Goal: Task Accomplishment & Management: Manage account settings

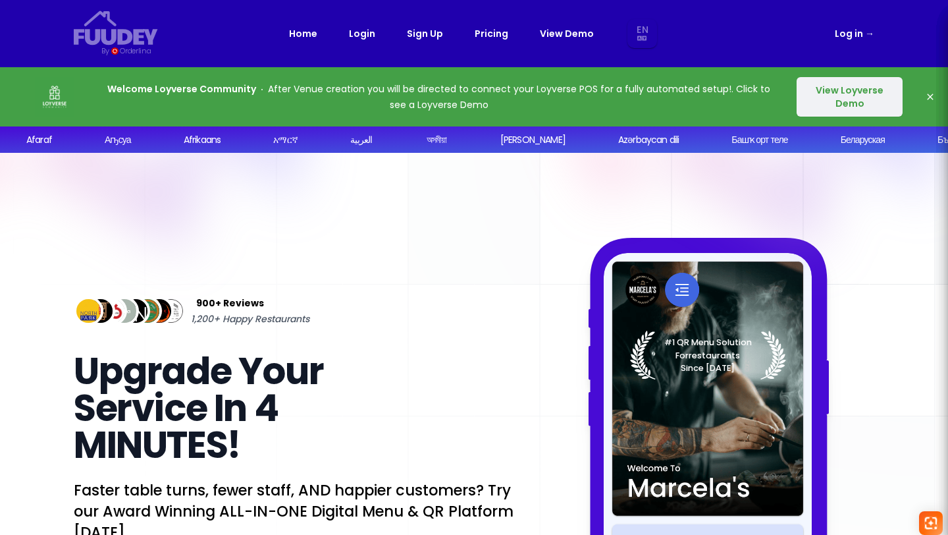
select select "en"
click at [869, 35] on span "→" at bounding box center [869, 33] width 9 height 13
select select "en"
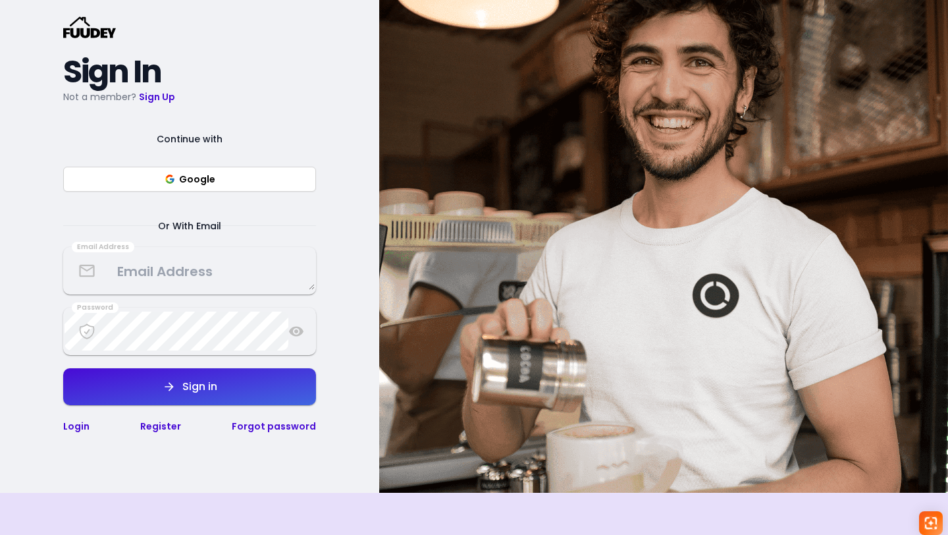
scroll to position [199, 0]
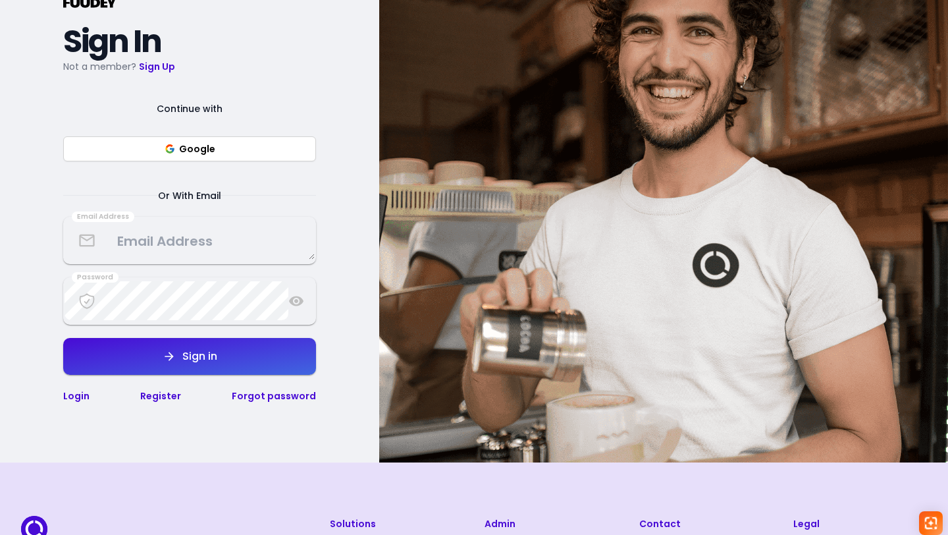
select select "en"
click at [267, 397] on link "Forgot password" at bounding box center [274, 395] width 84 height 13
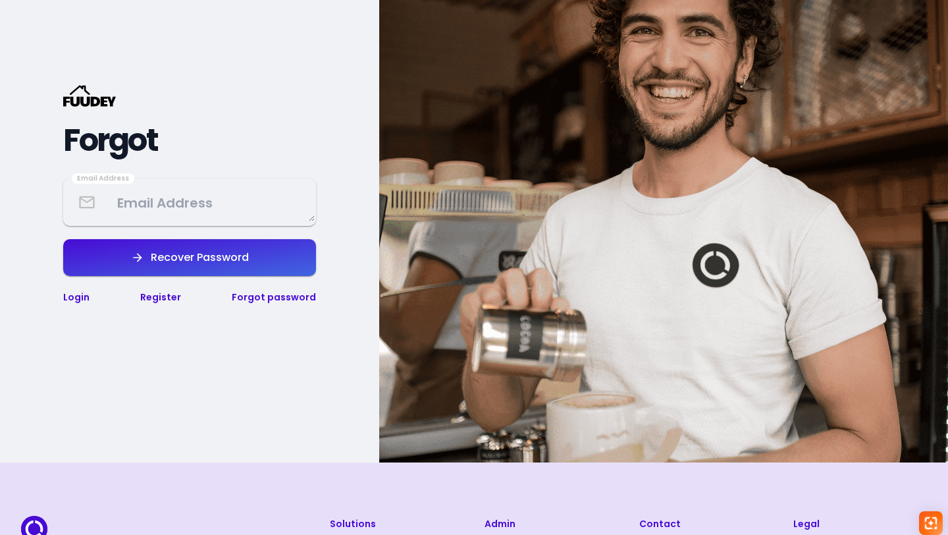
scroll to position [298, 0]
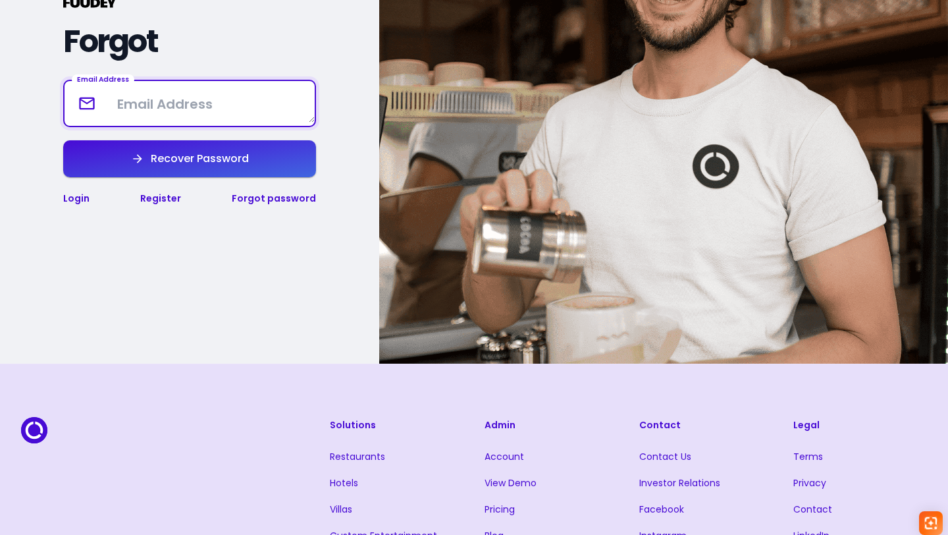
click at [193, 102] on textarea at bounding box center [190, 103] width 250 height 39
click at [232, 40] on h2 "Forgot" at bounding box center [189, 42] width 253 height 24
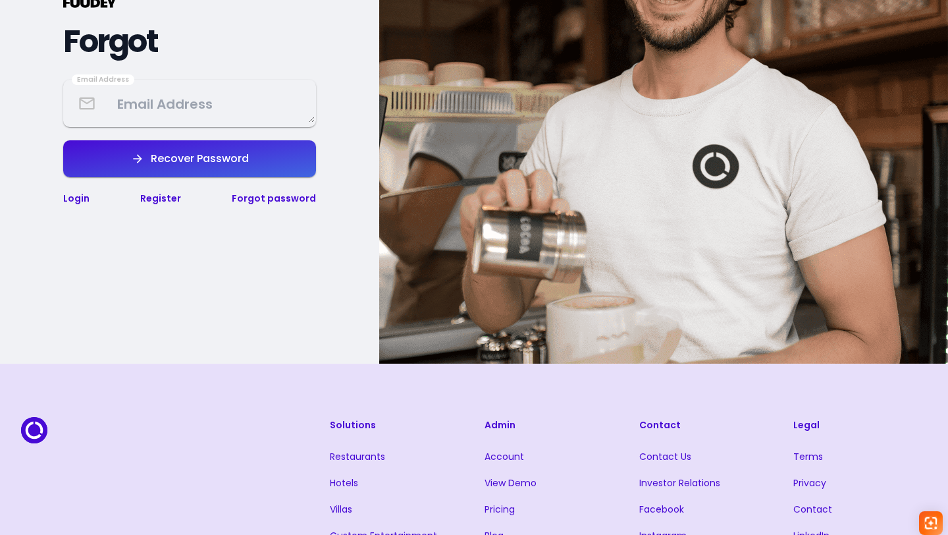
select select "en"
click at [248, 107] on textarea at bounding box center [190, 103] width 250 height 39
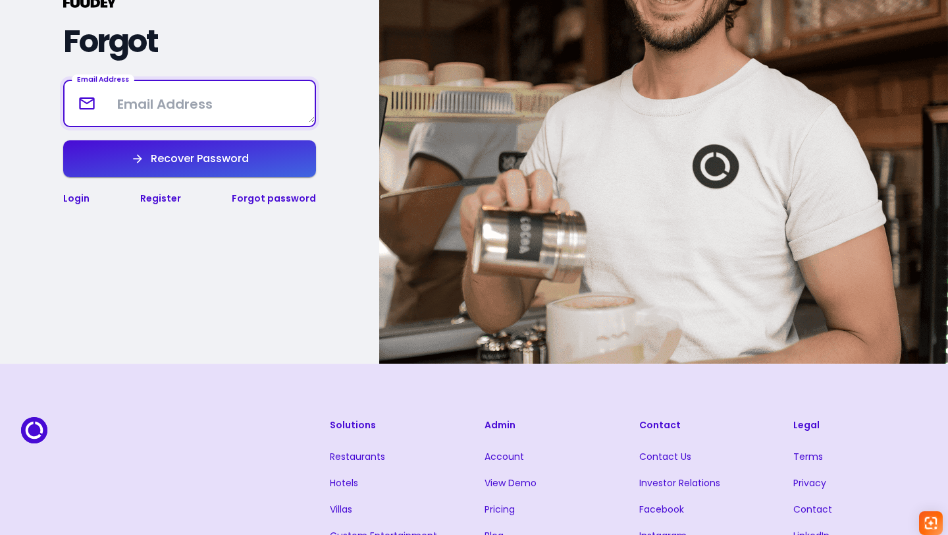
paste textarea "[EMAIL_ADDRESS][DOMAIN_NAME]"
type textarea "[EMAIL_ADDRESS][DOMAIN_NAME]"
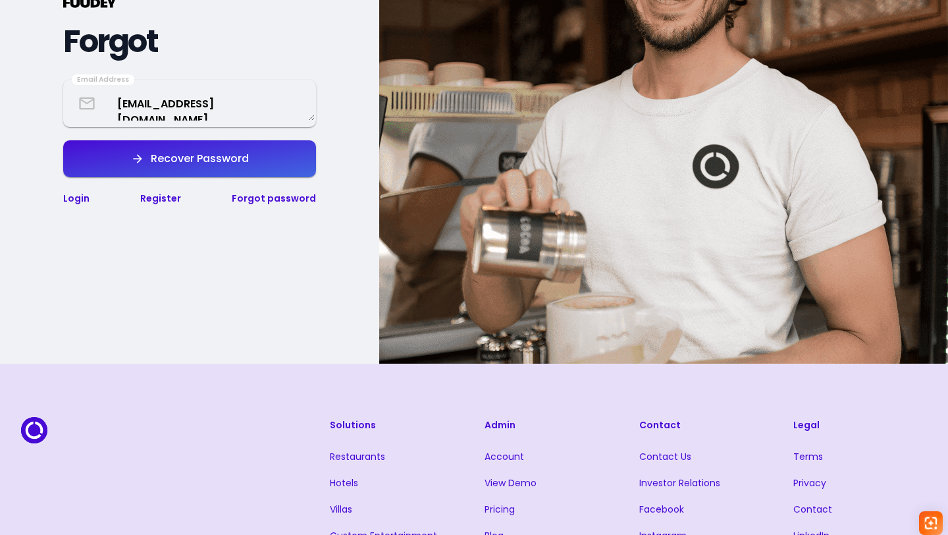
click at [99, 273] on div "{/* Added fill="currentColor" here */} {/* This rectangle defines the backgroun…" at bounding box center [189, 96] width 379 height 535
click at [209, 161] on div "Recover Password" at bounding box center [196, 158] width 105 height 11
select select "en"
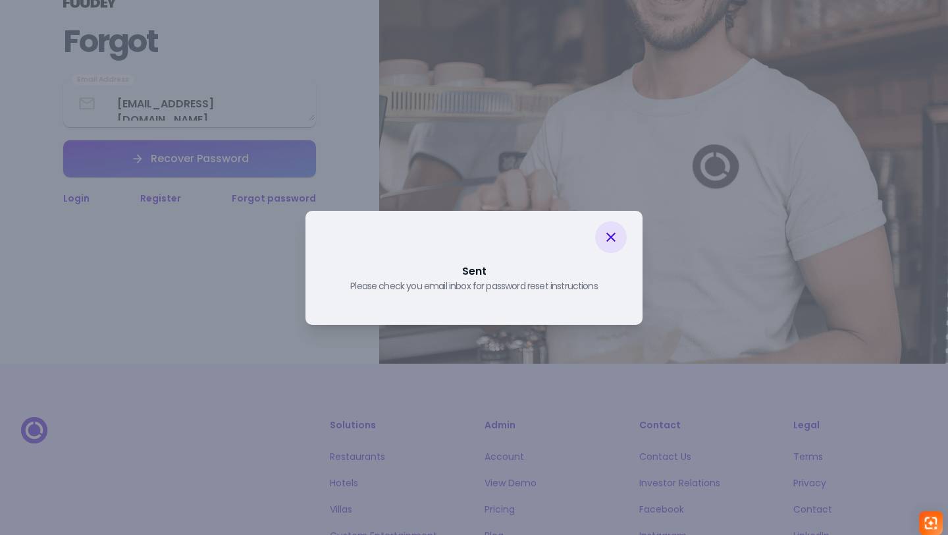
select select "en"
click at [616, 238] on icon at bounding box center [611, 237] width 16 height 16
select select "en"
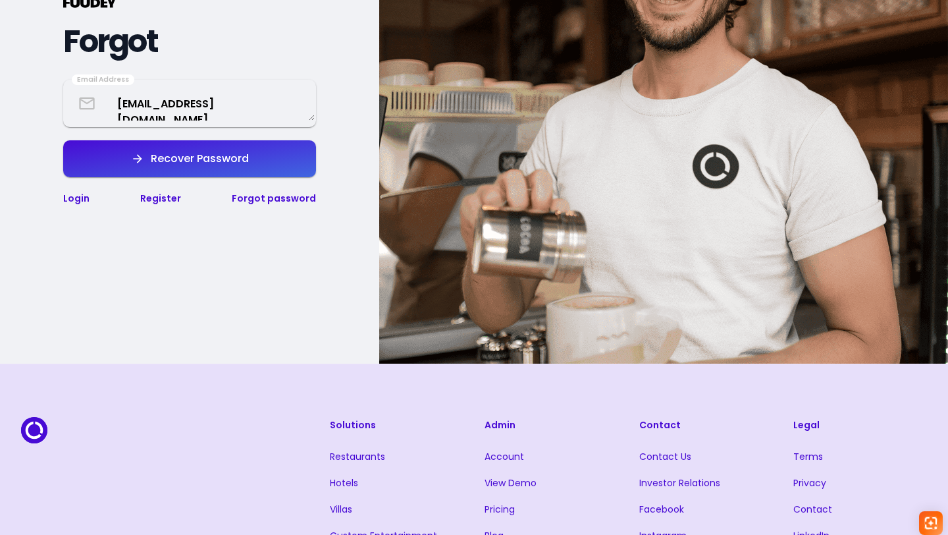
click at [73, 198] on link "Login" at bounding box center [76, 198] width 26 height 13
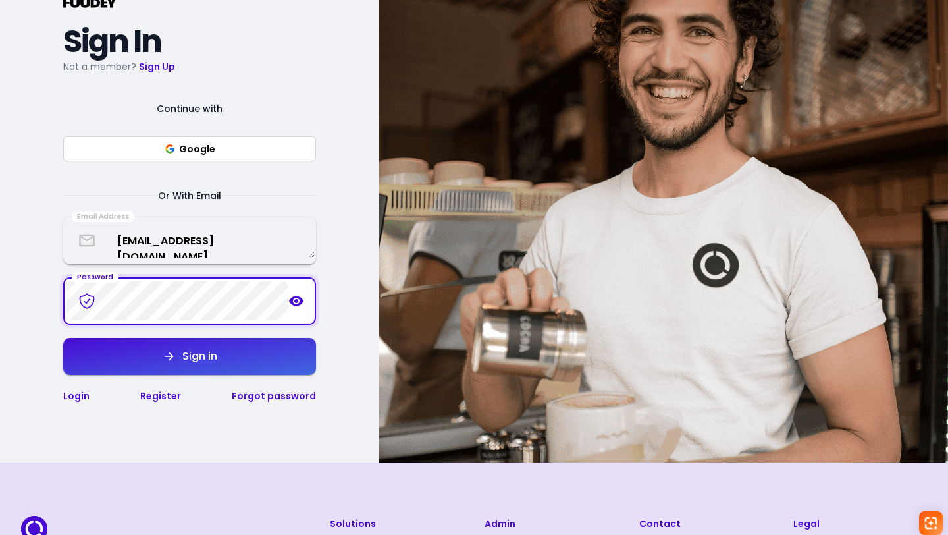
click at [196, 355] on div "Sign in" at bounding box center [196, 356] width 41 height 11
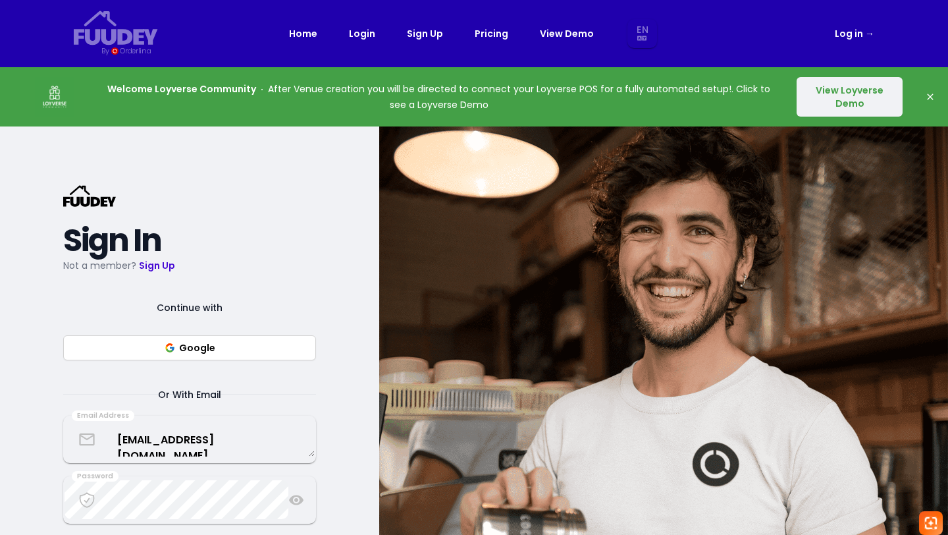
select select "en"
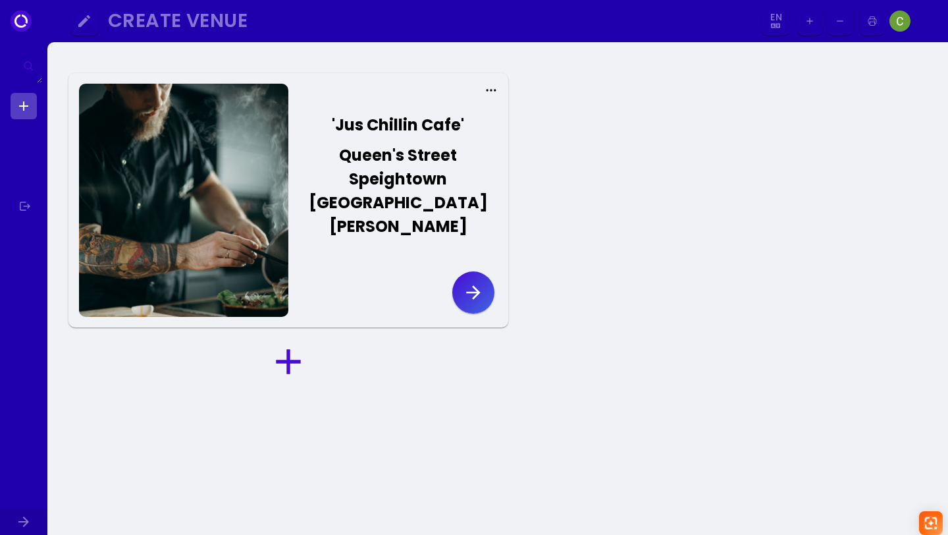
select select "en"
click at [490, 91] on icon at bounding box center [491, 90] width 13 height 13
select select "en"
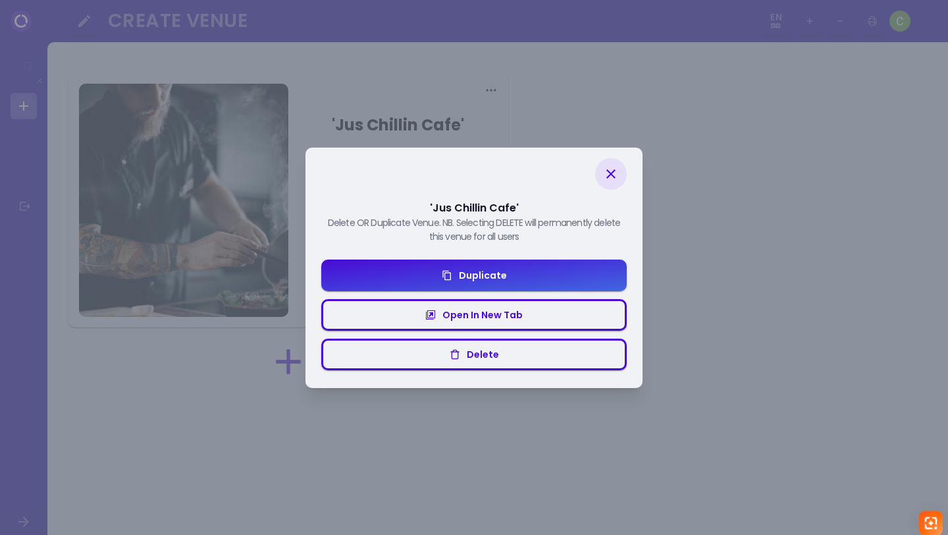
click at [613, 180] on icon at bounding box center [611, 174] width 16 height 16
select select "en"
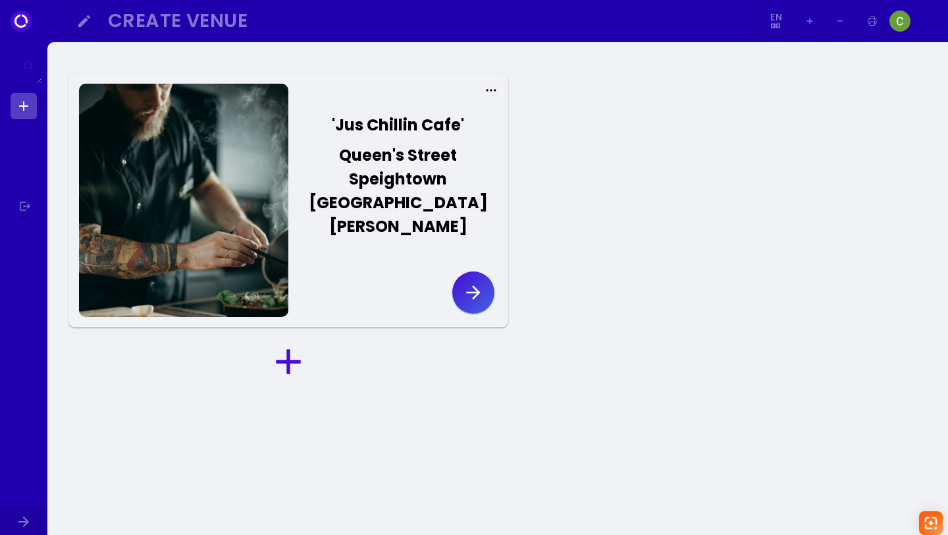
click at [484, 271] on button "button" at bounding box center [473, 292] width 42 height 42
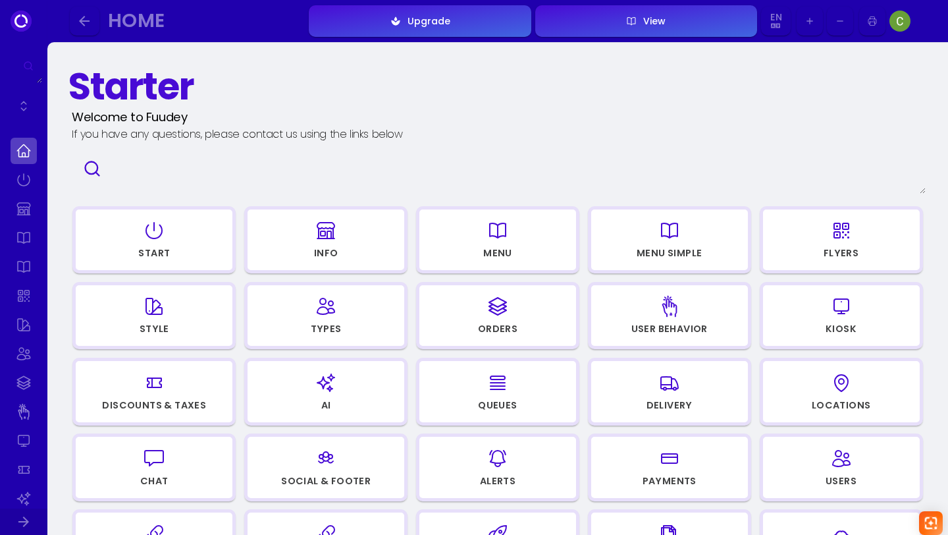
click at [505, 235] on icon "button" at bounding box center [498, 230] width 16 height 14
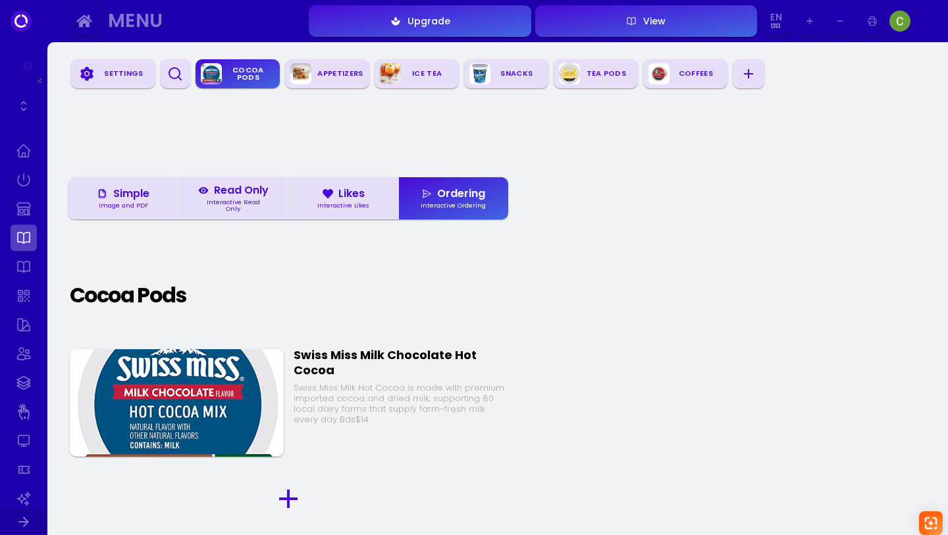
click at [107, 72] on div "Settings" at bounding box center [123, 74] width 53 height 20
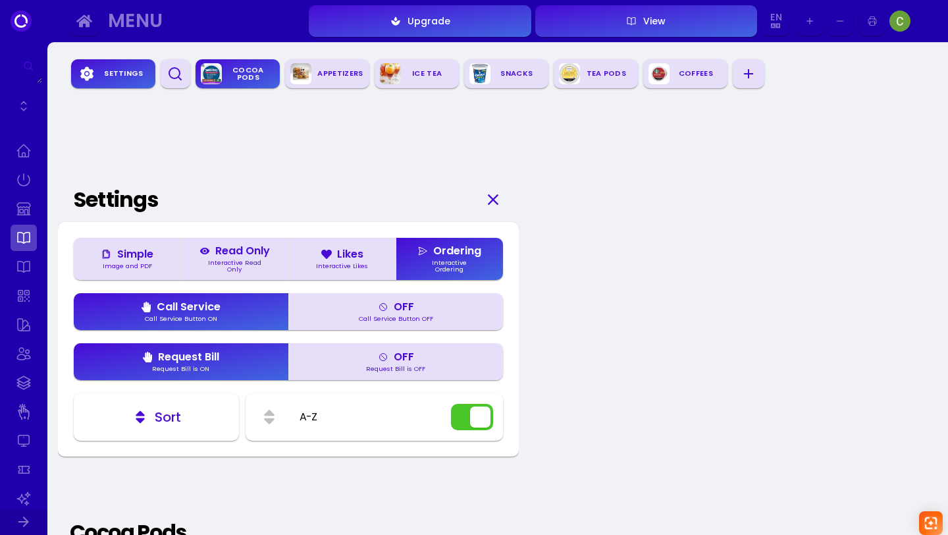
click at [900, 22] on img at bounding box center [900, 21] width 21 height 21
click at [26, 159] on link at bounding box center [24, 151] width 26 height 26
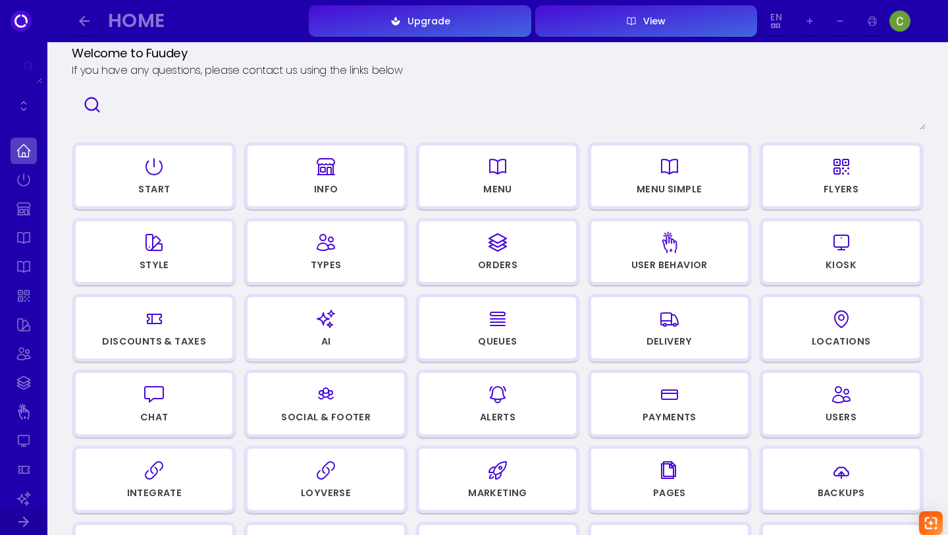
click at [333, 190] on div "Info" at bounding box center [326, 188] width 24 height 9
select select "[GEOGRAPHIC_DATA]"
select select "BBD"
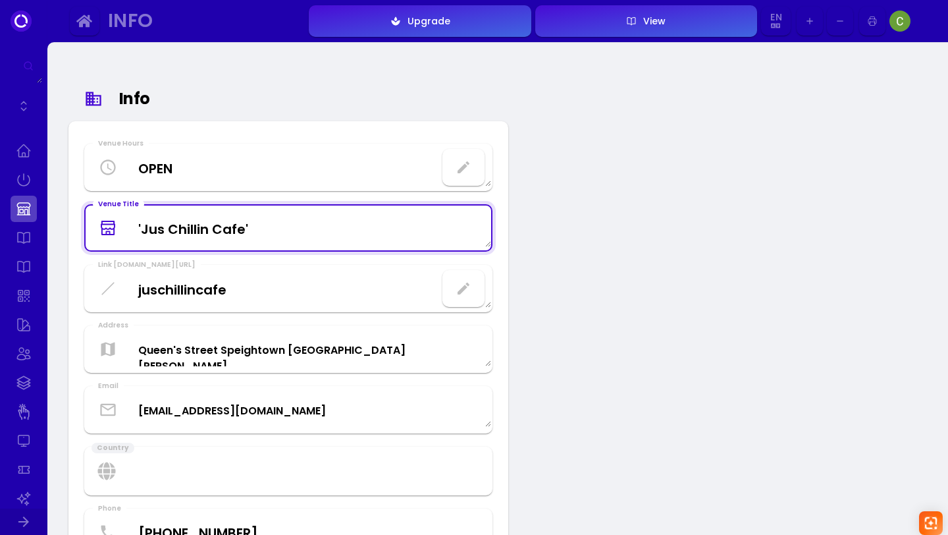
click at [440, 236] on Title "'Jus Chillin Cafe'" at bounding box center [289, 228] width 406 height 39
drag, startPoint x: 283, startPoint y: 229, endPoint x: 130, endPoint y: 223, distance: 152.9
click at [130, 223] on Title "'Jus Chillin Cafe'" at bounding box center [289, 228] width 406 height 39
type Title "Fluffy's"
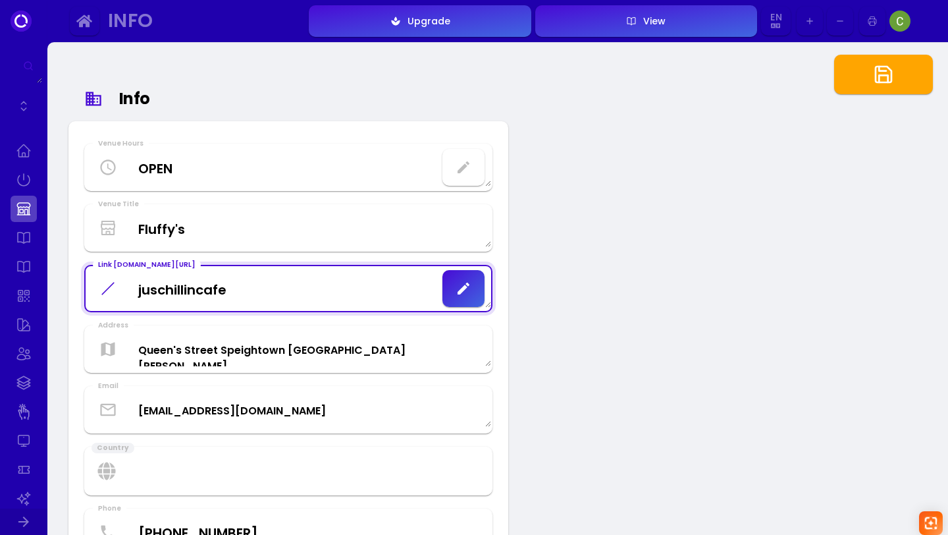
drag, startPoint x: 239, startPoint y: 286, endPoint x: 132, endPoint y: 288, distance: 106.7
click at [132, 288] on fuudey\ "juschillincafe" at bounding box center [289, 288] width 406 height 39
type fuudey\ "juschillincafe"
click at [465, 293] on icon "button" at bounding box center [464, 289] width 16 height 16
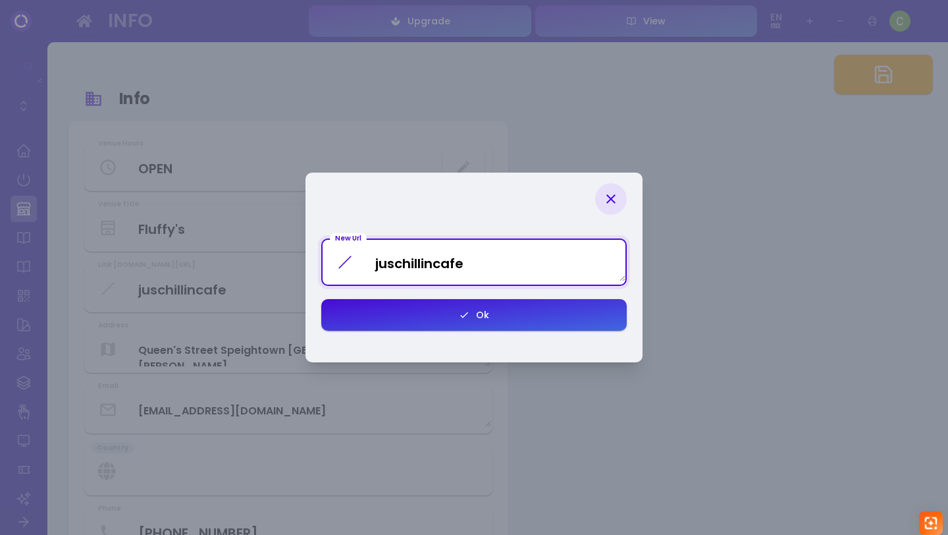
drag, startPoint x: 472, startPoint y: 265, endPoint x: 346, endPoint y: 261, distance: 126.5
click at [346, 261] on div "New Url juschillincafe" at bounding box center [474, 261] width 306 height 47
type Url "Fluffy's"
click at [479, 319] on div "Ok" at bounding box center [480, 314] width 20 height 9
